Goal: Information Seeking & Learning: Understand process/instructions

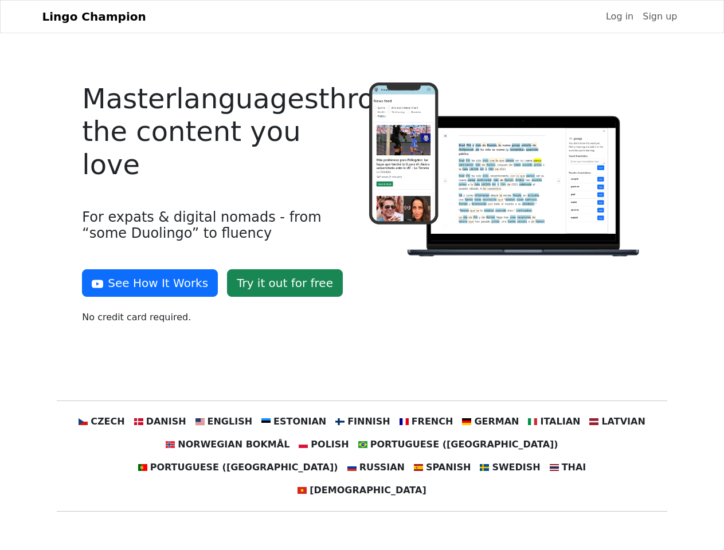
click at [362, 275] on div at bounding box center [505, 208] width 286 height 251
click at [146, 283] on button "See How It Works" at bounding box center [150, 283] width 136 height 28
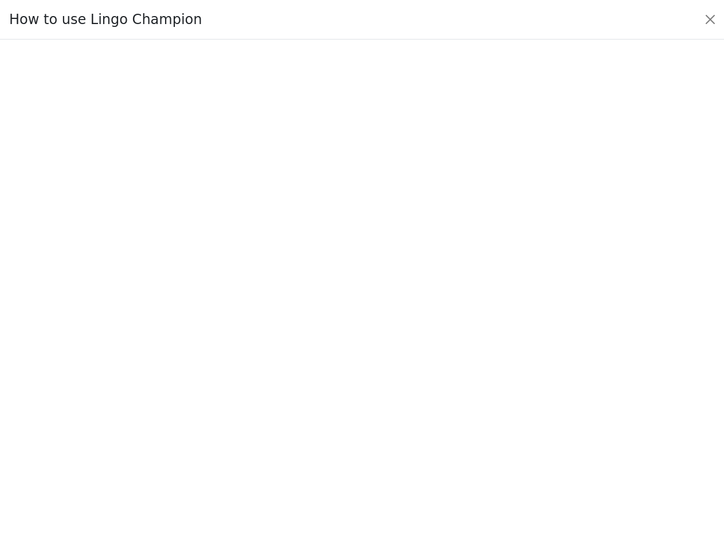
click at [123, 422] on div at bounding box center [362, 294] width 670 height 396
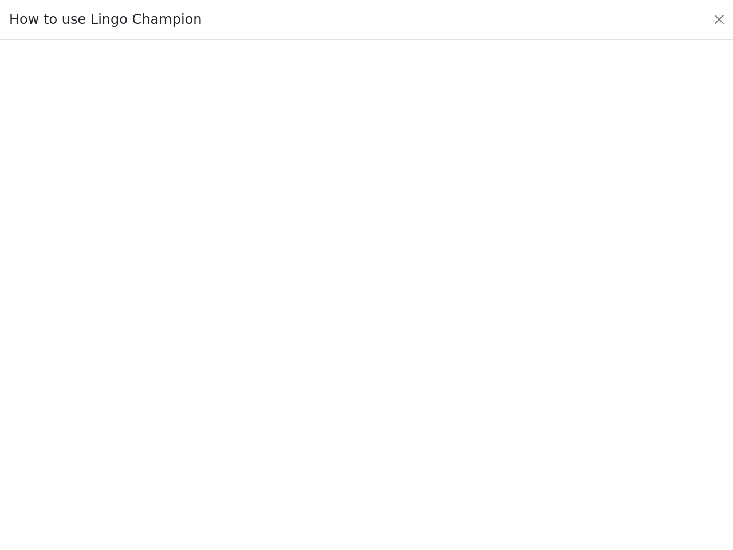
click at [177, 422] on div at bounding box center [367, 295] width 680 height 402
click at [235, 422] on div at bounding box center [367, 295] width 680 height 402
click at [298, 422] on div at bounding box center [367, 295] width 680 height 402
click at [361, 422] on div at bounding box center [367, 295] width 680 height 402
click at [418, 422] on div at bounding box center [367, 295] width 680 height 402
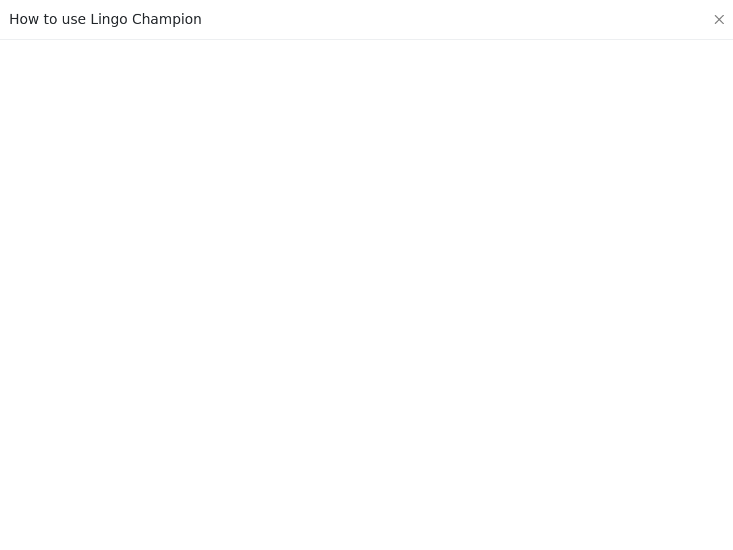
click at [477, 422] on div at bounding box center [367, 295] width 680 height 402
click at [536, 422] on div at bounding box center [367, 295] width 680 height 402
